Goal: Find specific page/section: Find specific page/section

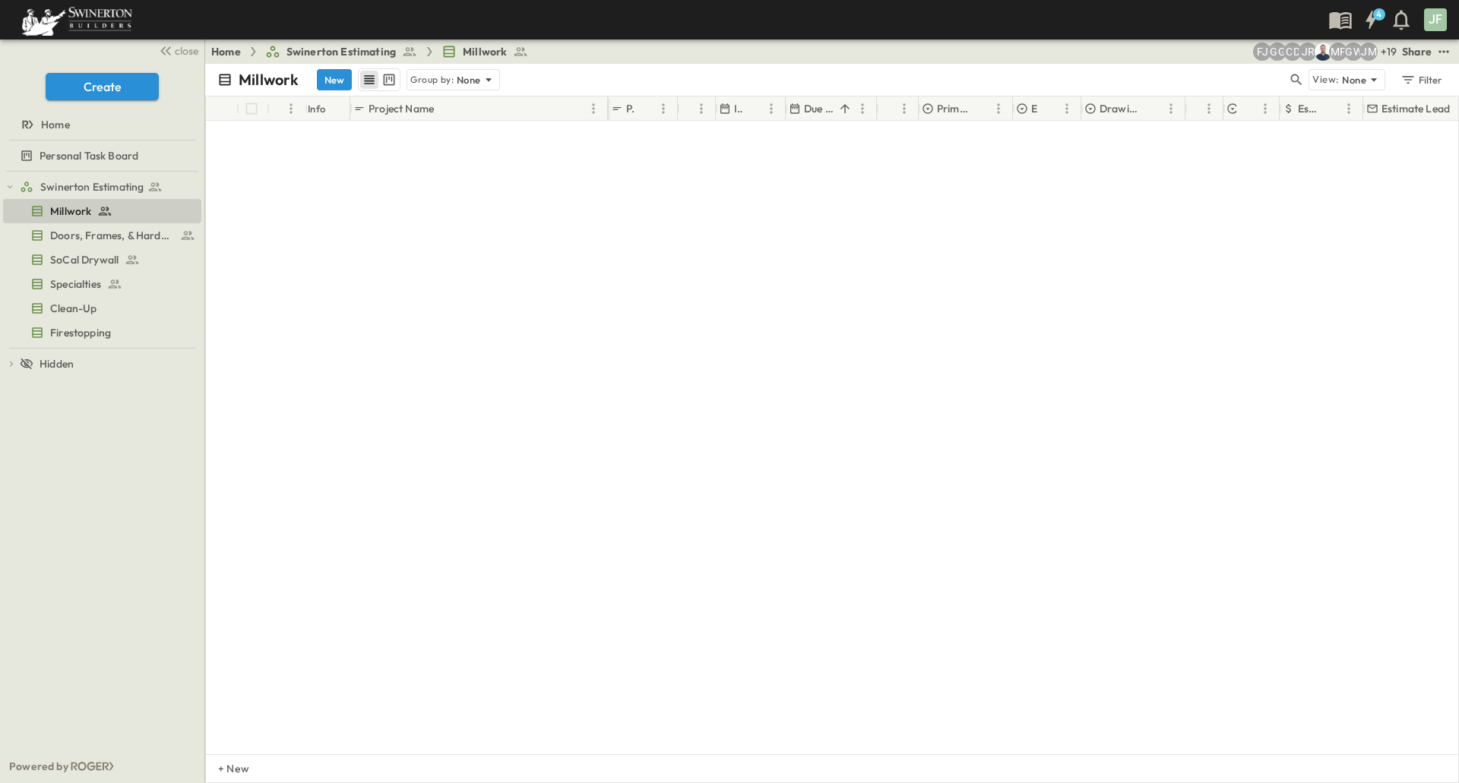
scroll to position [3640, 0]
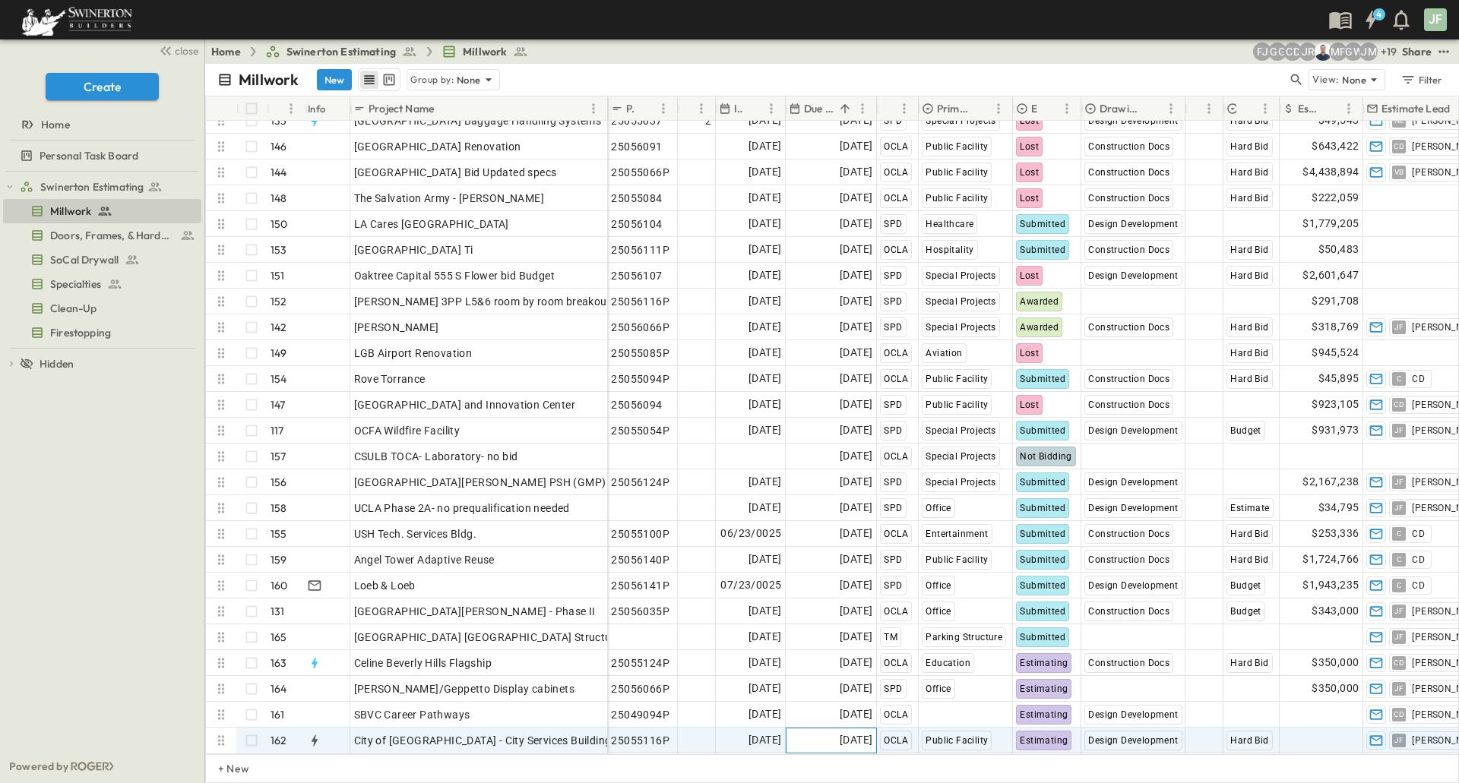
click at [841, 732] on span "[DATE]" at bounding box center [855, 740] width 33 height 17
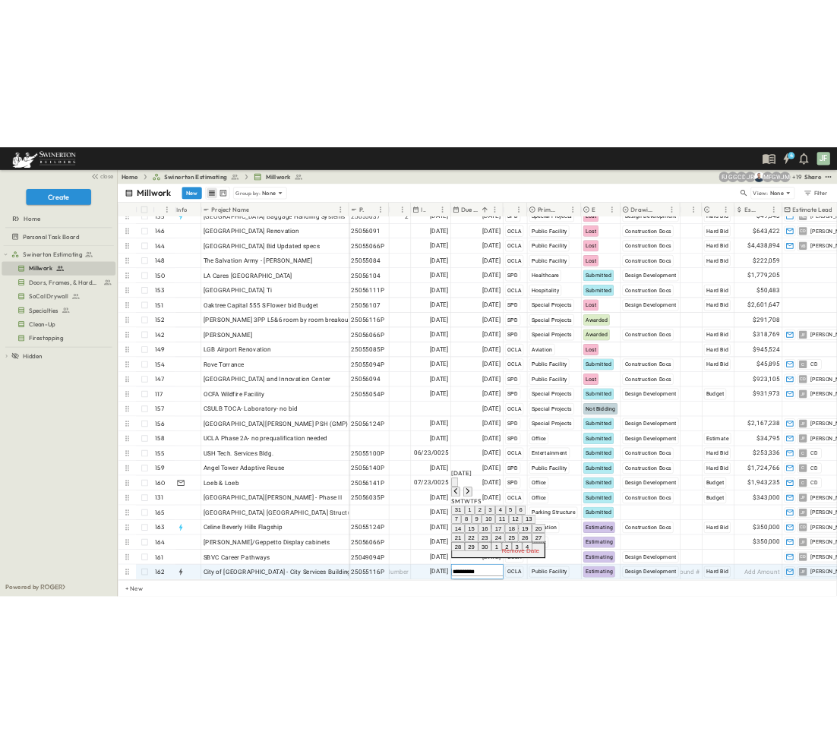
scroll to position [3640, 0]
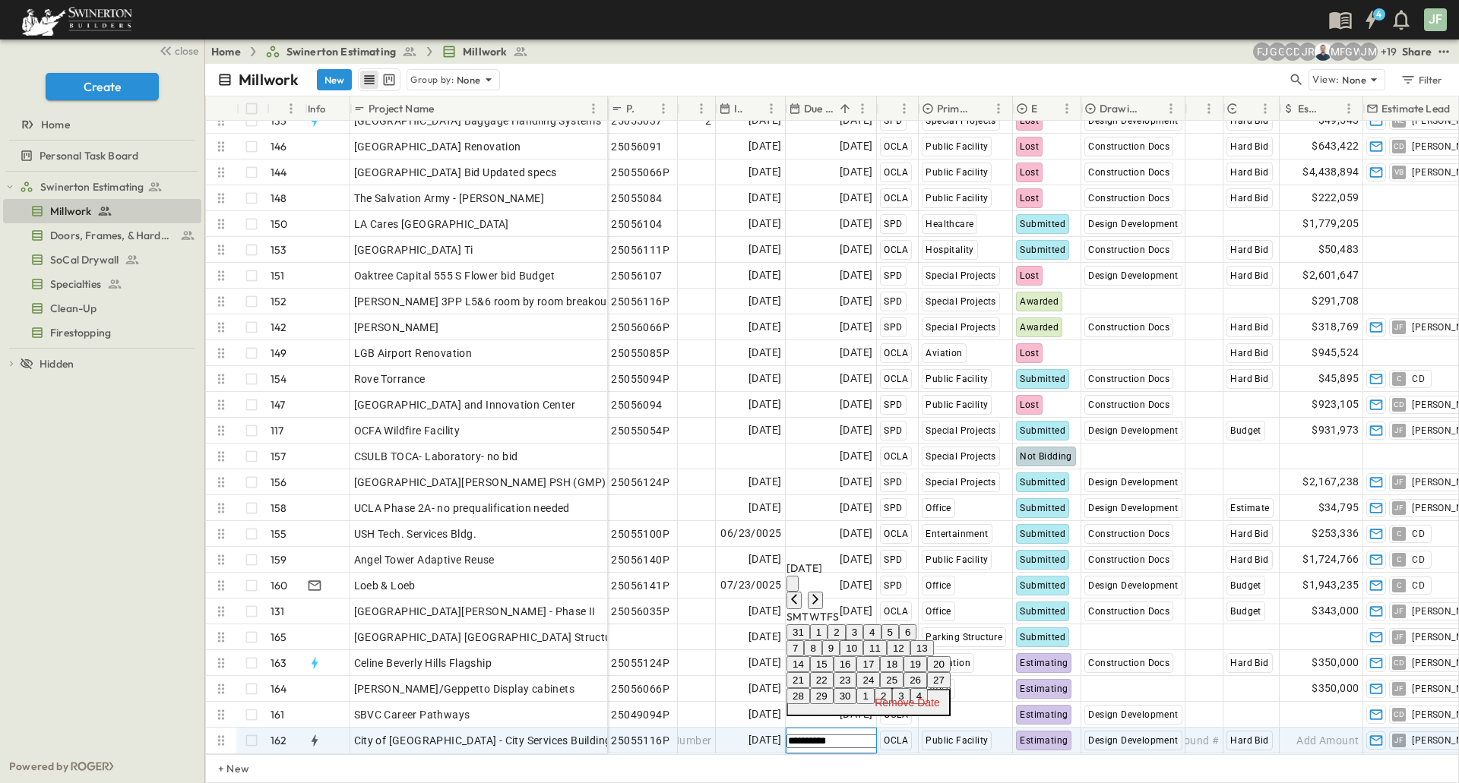
click at [833, 656] on button "15" at bounding box center [822, 664] width 24 height 16
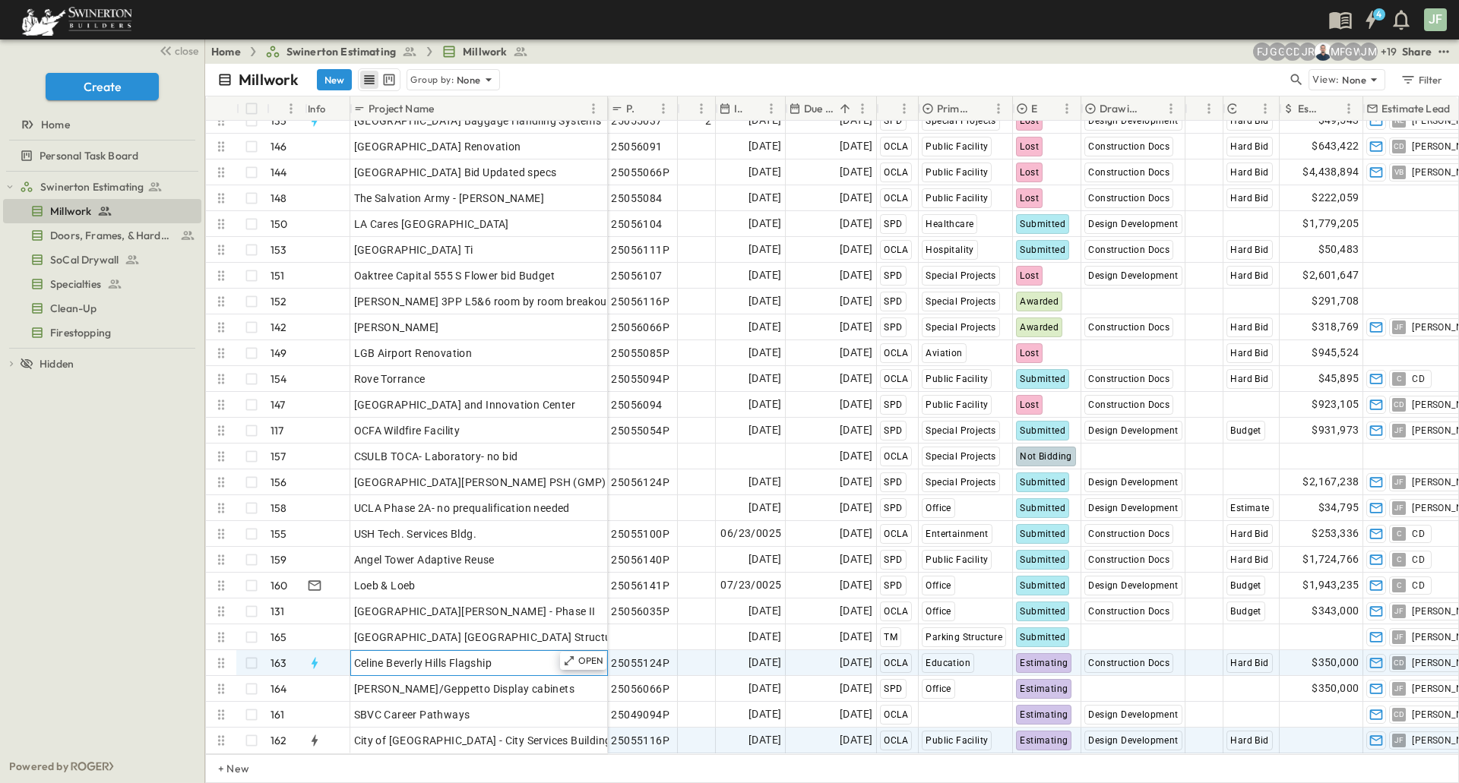
click at [390, 659] on span "Celine Beverly Hills Flagship" at bounding box center [423, 663] width 138 height 15
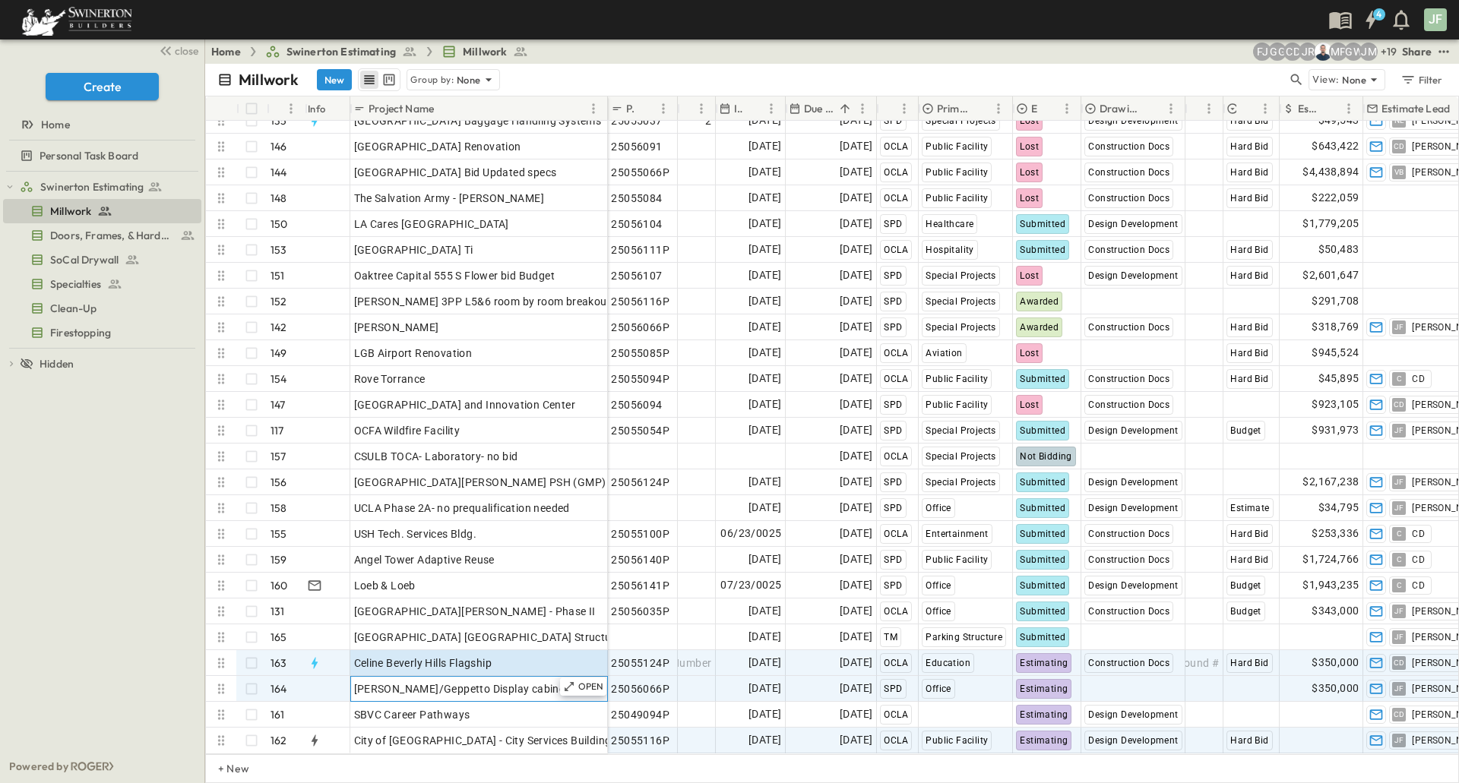
click at [468, 681] on span "[PERSON_NAME]/Geppetto Display cabinets" at bounding box center [464, 688] width 221 height 15
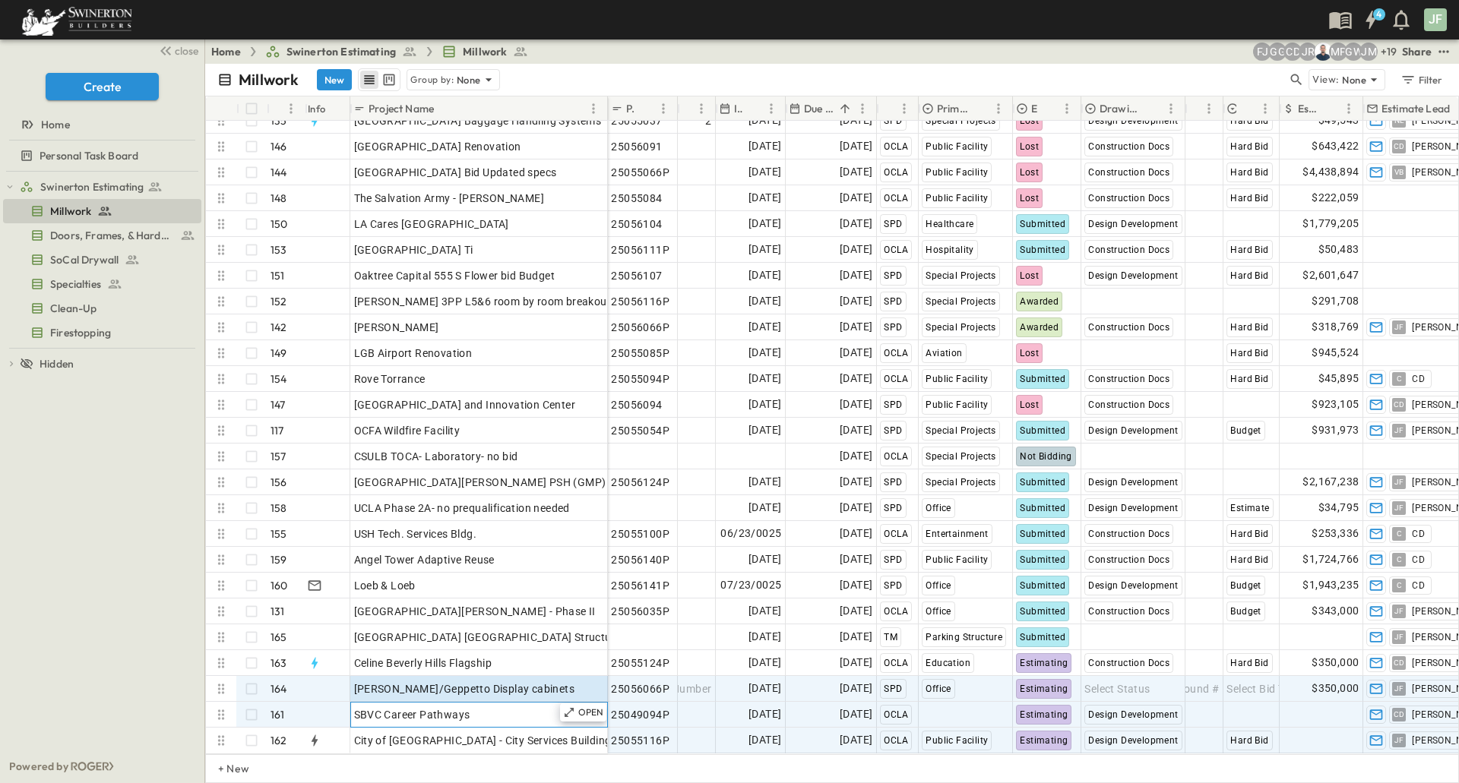
click at [394, 707] on span "SBVC Career Pathways" at bounding box center [412, 714] width 116 height 15
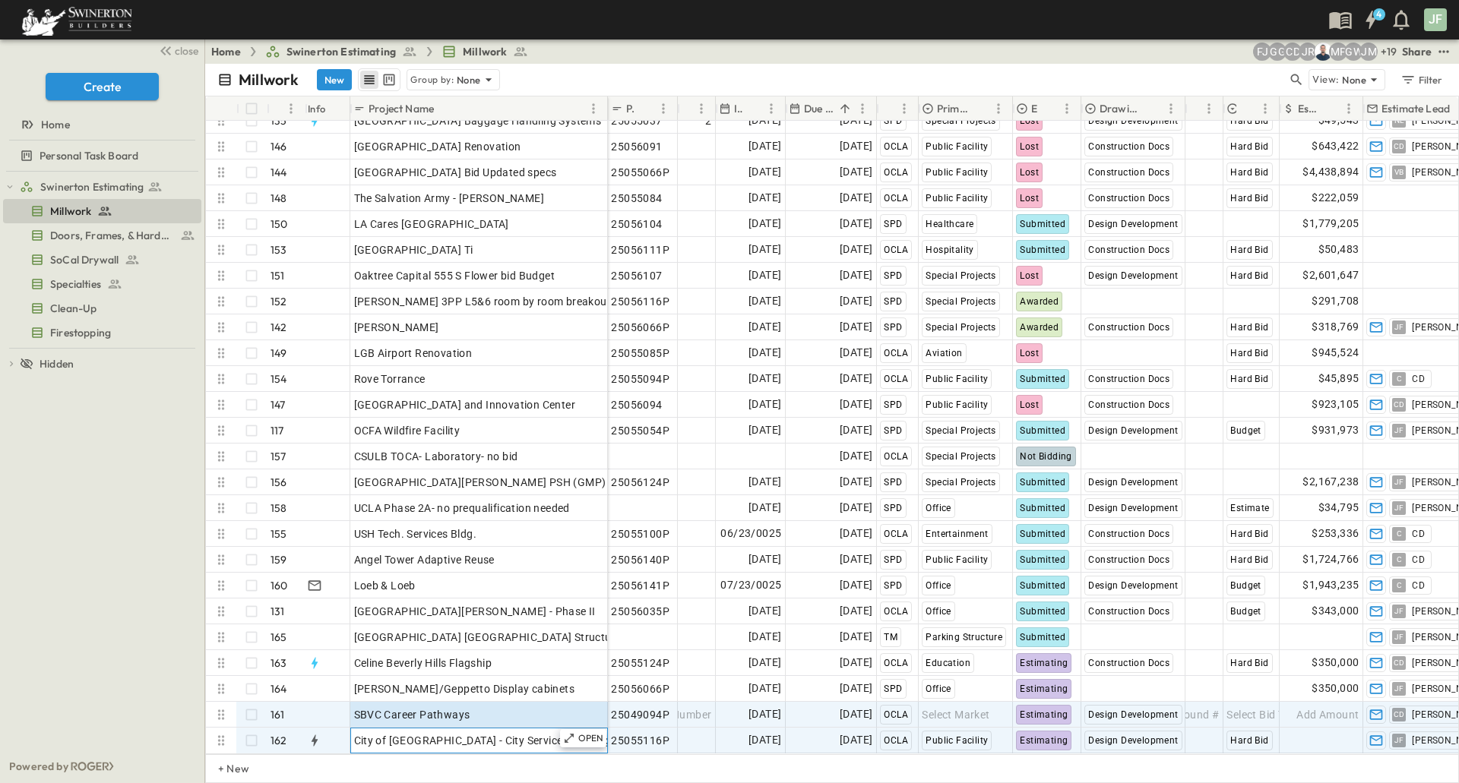
click at [498, 733] on span "City of [GEOGRAPHIC_DATA] - City Services Building" at bounding box center [483, 740] width 258 height 15
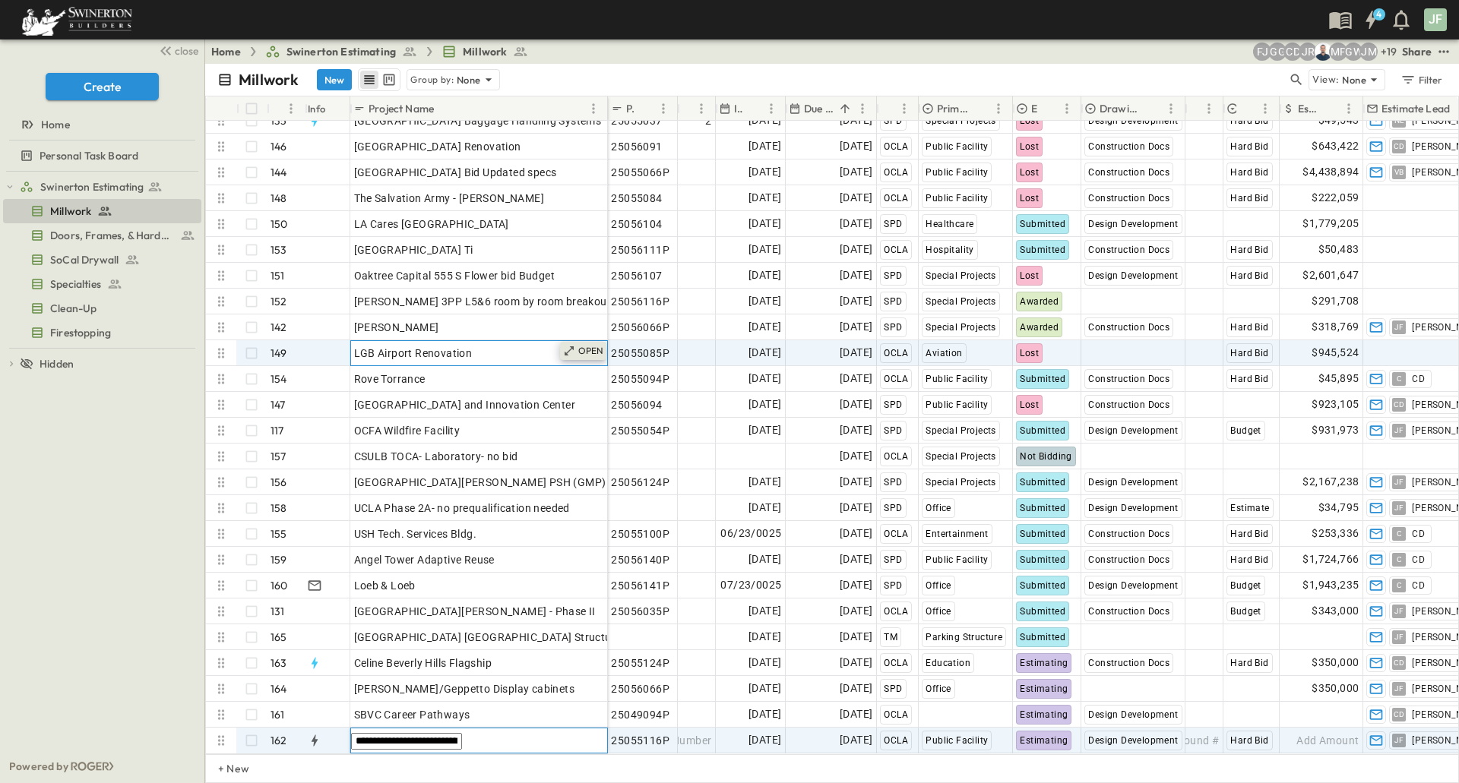
click at [574, 345] on icon at bounding box center [569, 351] width 12 height 12
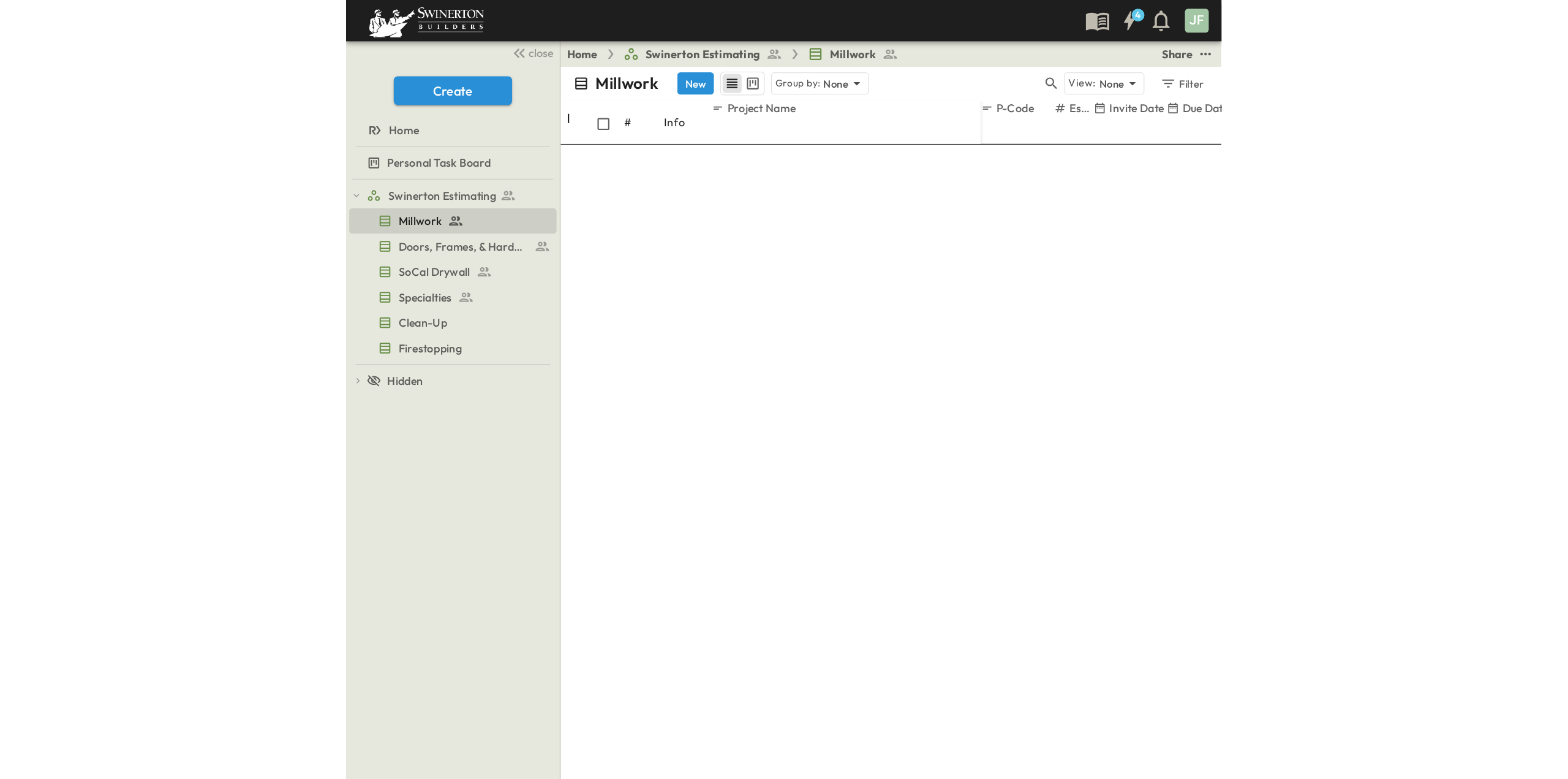
scroll to position [2788, 0]
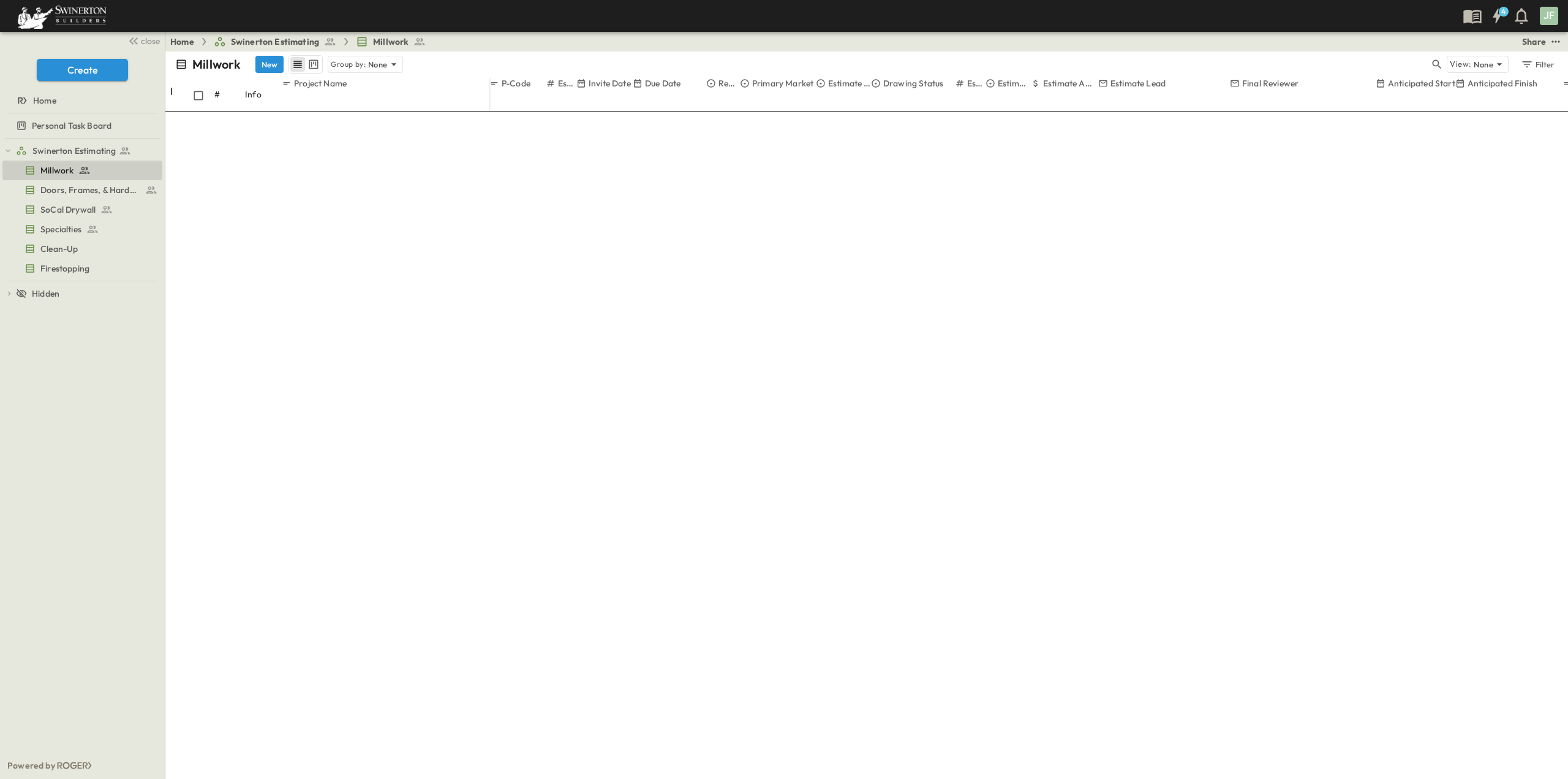
click at [17, 778] on div at bounding box center [8, 789] width 17 height 1
